Goal: Task Accomplishment & Management: Manage account settings

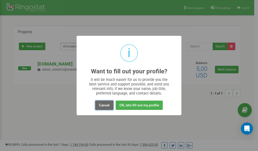
click at [103, 104] on button "Cancel" at bounding box center [104, 105] width 18 height 9
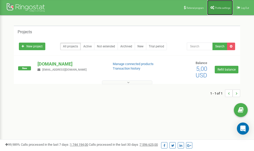
click at [222, 7] on span "Profile settings" at bounding box center [222, 8] width 15 height 3
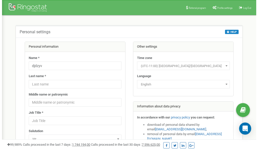
scroll to position [25, 0]
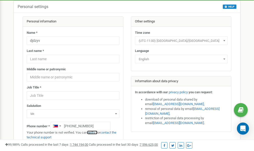
click at [96, 132] on link "verify it" at bounding box center [92, 133] width 10 height 4
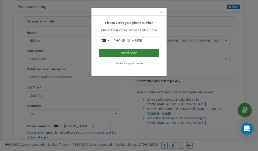
click at [133, 52] on button "Send code" at bounding box center [129, 53] width 60 height 9
